Goal: Task Accomplishment & Management: Manage account settings

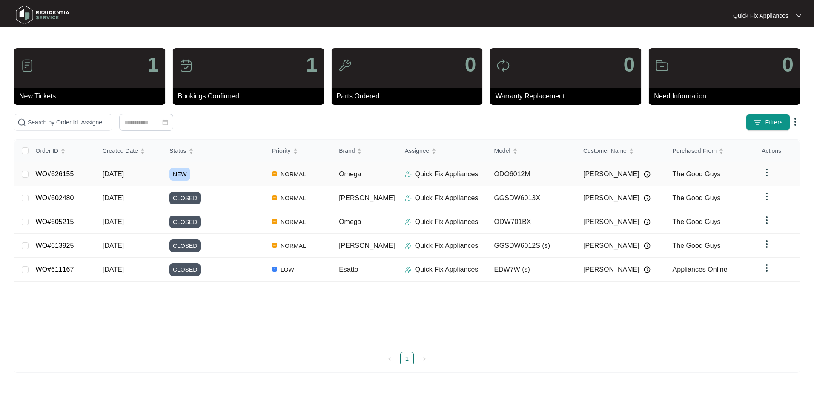
click at [61, 176] on link "WO#626155" at bounding box center [55, 173] width 38 height 7
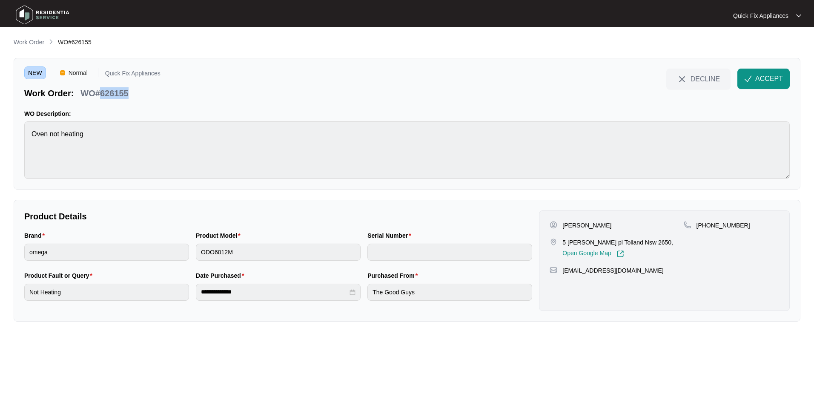
drag, startPoint x: 128, startPoint y: 93, endPoint x: 101, endPoint y: 93, distance: 26.8
click at [101, 93] on div "Work Order: WO#626155" at bounding box center [92, 91] width 136 height 15
copy p "626155"
click at [773, 78] on span "ACCEPT" at bounding box center [769, 79] width 28 height 10
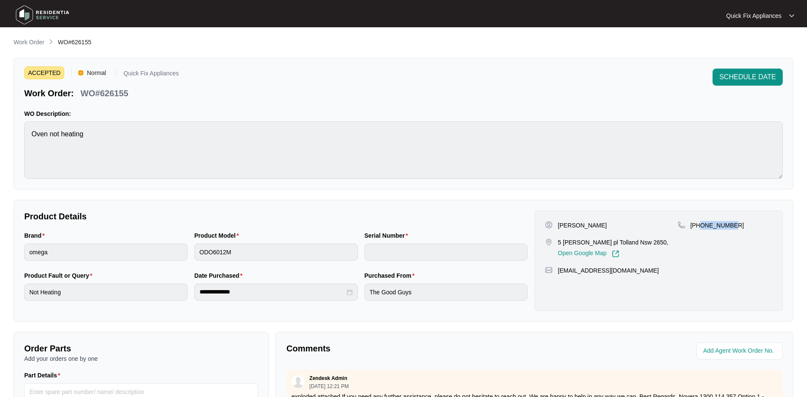
drag, startPoint x: 738, startPoint y: 226, endPoint x: 701, endPoint y: 232, distance: 38.0
click at [701, 232] on div "[PHONE_NUMBER]" at bounding box center [725, 239] width 94 height 37
copy p "484959295"
drag, startPoint x: 634, startPoint y: 272, endPoint x: 558, endPoint y: 280, distance: 75.8
click at [558, 280] on div "[PERSON_NAME] 5 [PERSON_NAME] pl Tolland Nsw 2650, Open Google Map [PHONE_NUMBE…" at bounding box center [659, 260] width 249 height 100
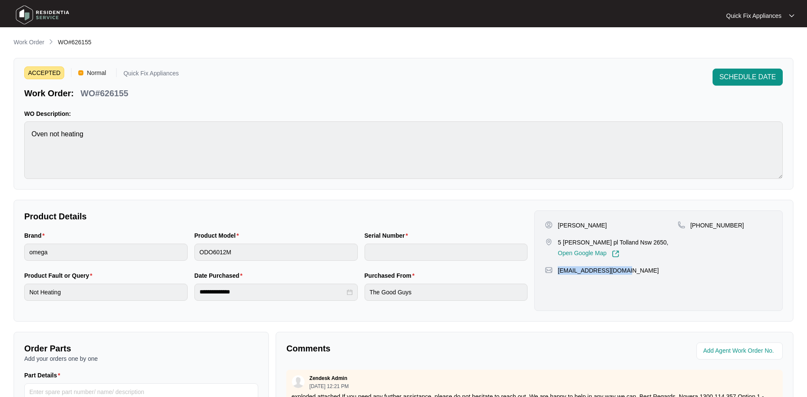
copy p "[EMAIL_ADDRESS][DOMAIN_NAME]"
drag, startPoint x: 132, startPoint y: 94, endPoint x: 101, endPoint y: 97, distance: 31.3
click at [101, 97] on div "Work Order: WO#626155" at bounding box center [101, 91] width 154 height 15
copy p "626155"
click at [744, 80] on span "SCHEDULE DATE" at bounding box center [748, 77] width 57 height 10
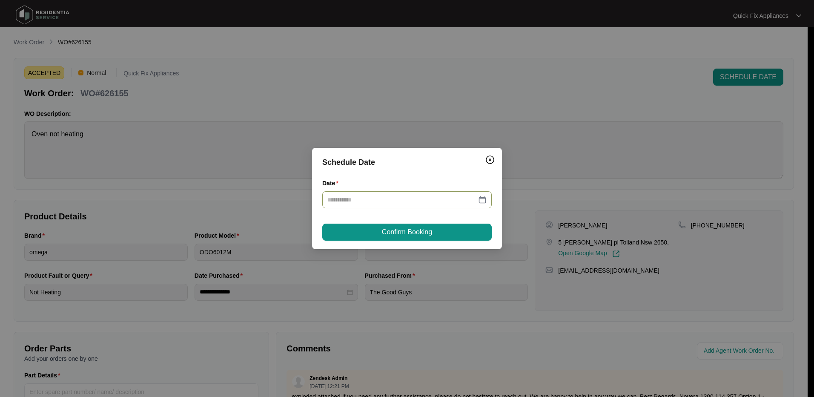
click at [484, 203] on div at bounding box center [406, 199] width 159 height 9
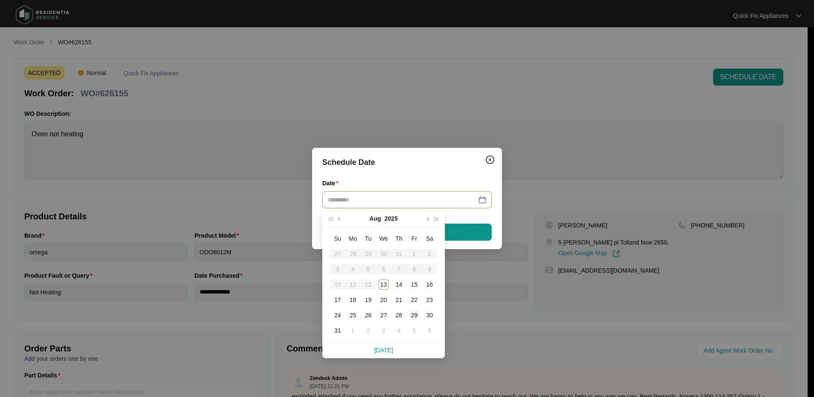
drag, startPoint x: 405, startPoint y: 327, endPoint x: 411, endPoint y: 310, distance: 17.9
click at [406, 333] on td "4" at bounding box center [398, 330] width 15 height 15
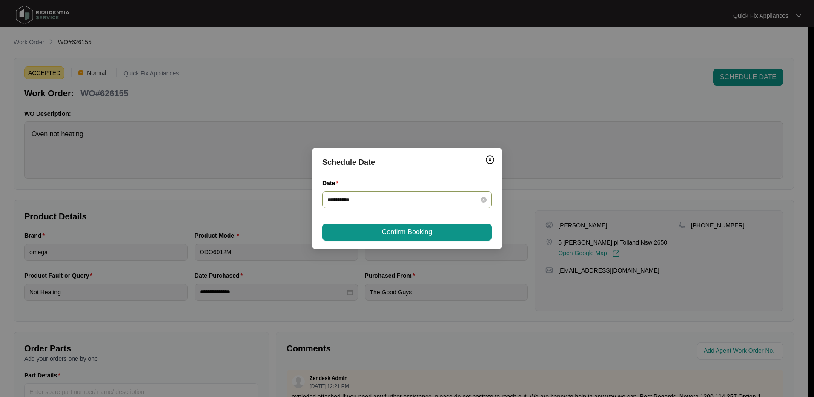
click at [486, 200] on div "**********" at bounding box center [406, 199] width 169 height 17
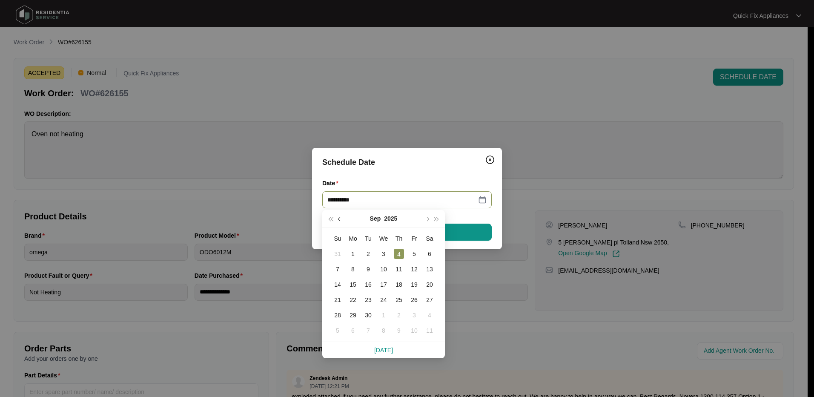
click at [339, 219] on span "button" at bounding box center [340, 219] width 4 height 4
click at [415, 314] on div "29" at bounding box center [414, 315] width 10 height 10
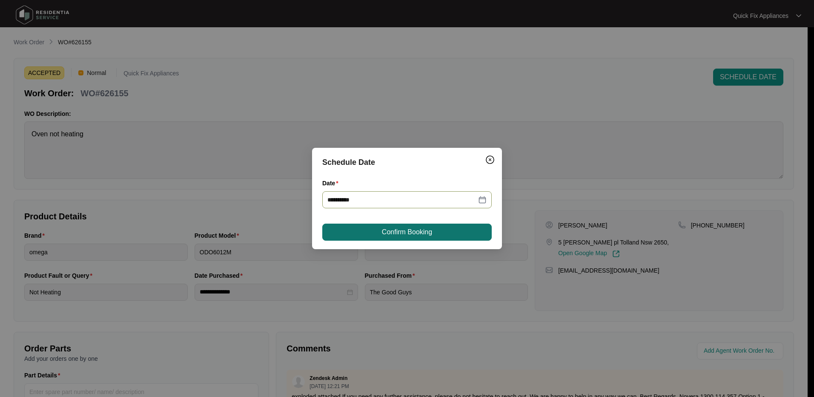
type input "**********"
click at [419, 229] on span "Confirm Booking" at bounding box center [407, 232] width 50 height 10
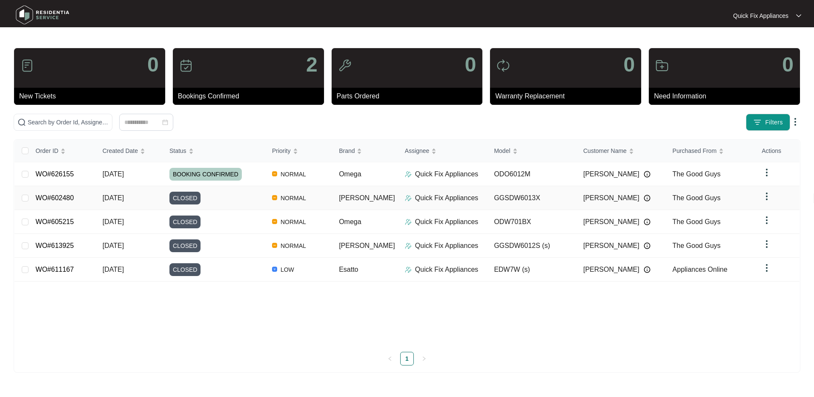
click at [65, 197] on link "WO#602480" at bounding box center [55, 197] width 38 height 7
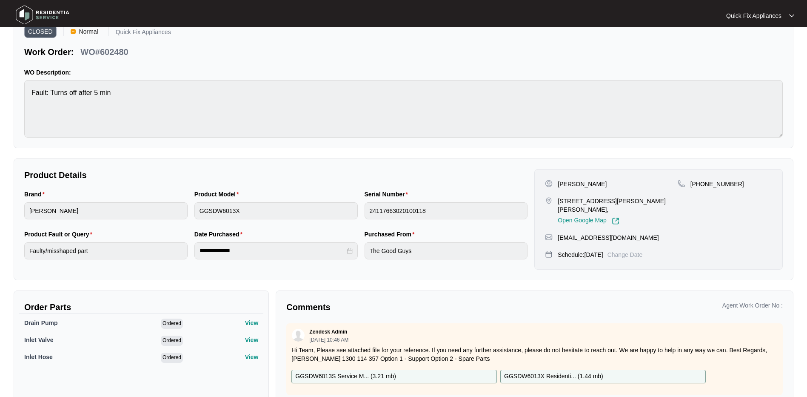
scroll to position [77, 0]
